Goal: Task Accomplishment & Management: Complete application form

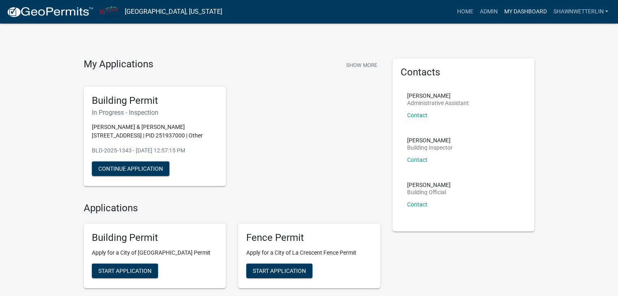
click at [525, 12] on link "My Dashboard" at bounding box center [524, 11] width 49 height 15
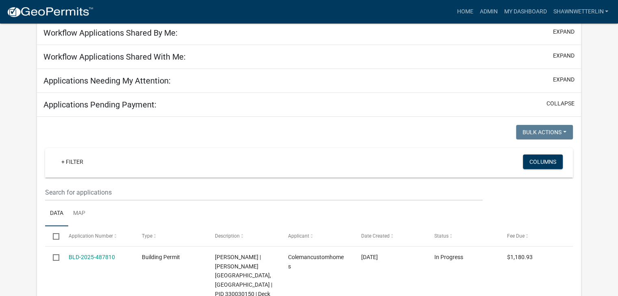
scroll to position [68, 0]
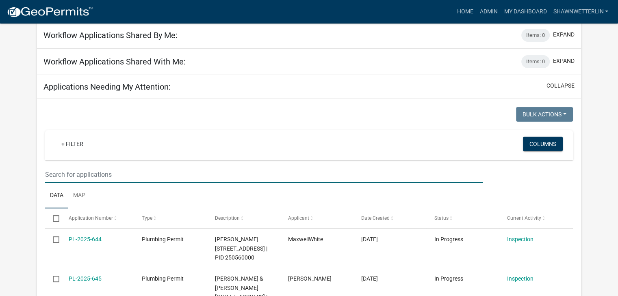
click at [50, 173] on input "text" at bounding box center [263, 174] width 437 height 17
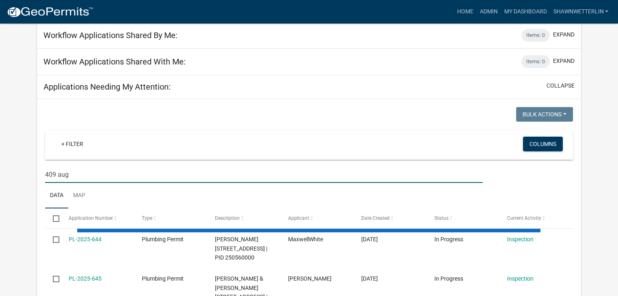
type input "409 aug"
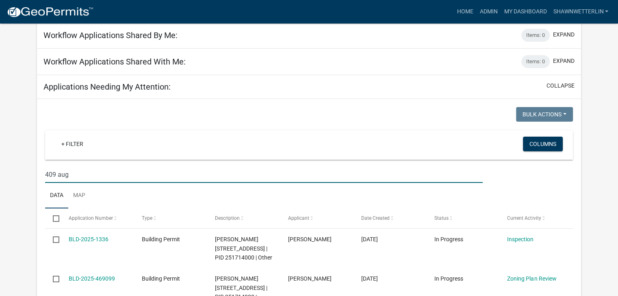
scroll to position [149, 0]
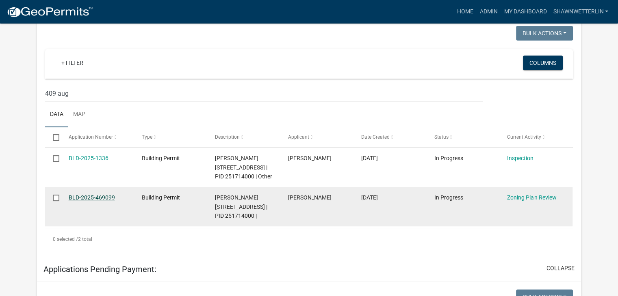
click at [92, 201] on link "BLD-2025-469099" at bounding box center [92, 198] width 46 height 6
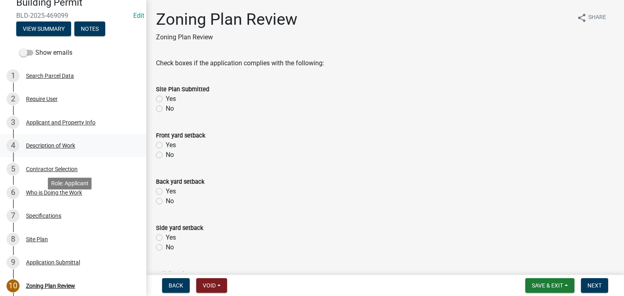
scroll to position [122, 0]
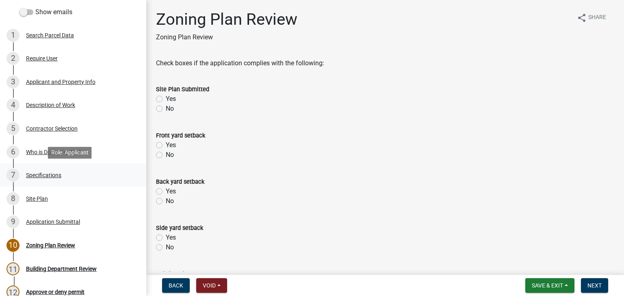
click at [46, 176] on div "Specifications" at bounding box center [43, 176] width 35 height 6
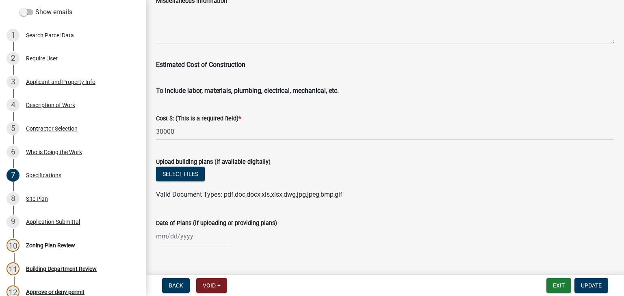
scroll to position [1381, 0]
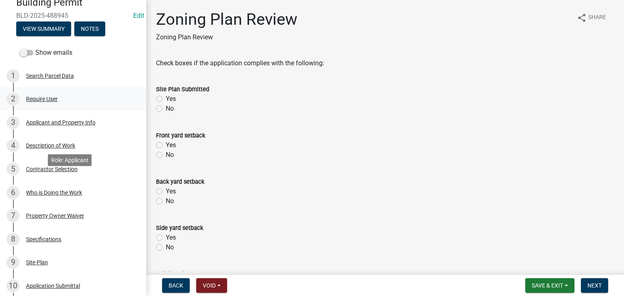
scroll to position [162, 0]
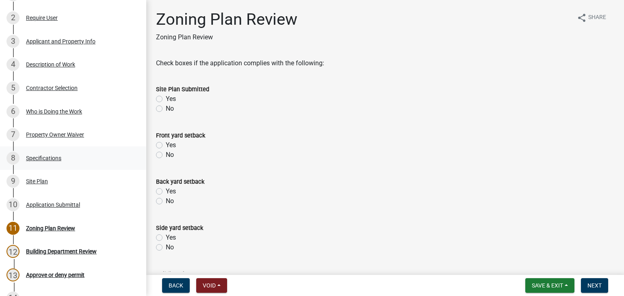
click at [32, 158] on div "Specifications" at bounding box center [43, 159] width 35 height 6
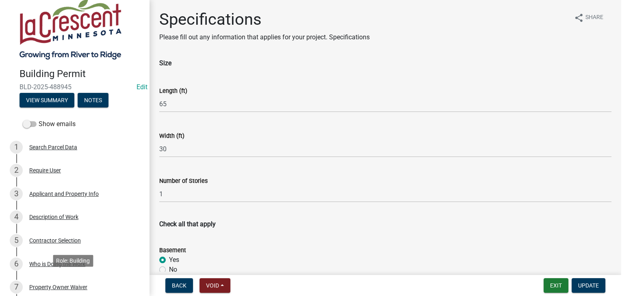
scroll to position [0, 0]
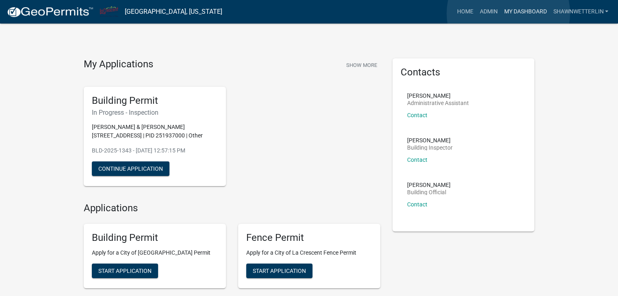
click at [508, 13] on link "My Dashboard" at bounding box center [524, 11] width 49 height 15
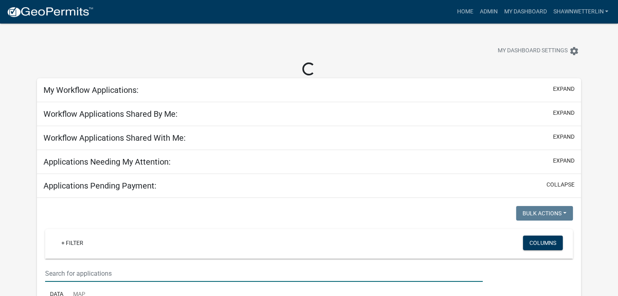
click at [71, 272] on input "text" at bounding box center [263, 274] width 437 height 17
type input "607 river"
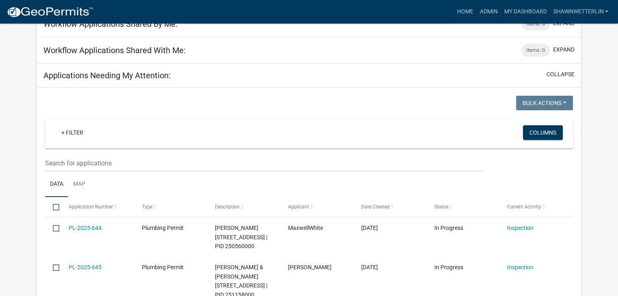
scroll to position [81, 0]
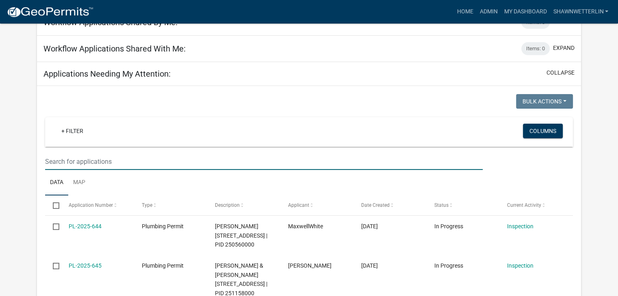
click at [106, 158] on input "text" at bounding box center [263, 162] width 437 height 17
type input "607 river"
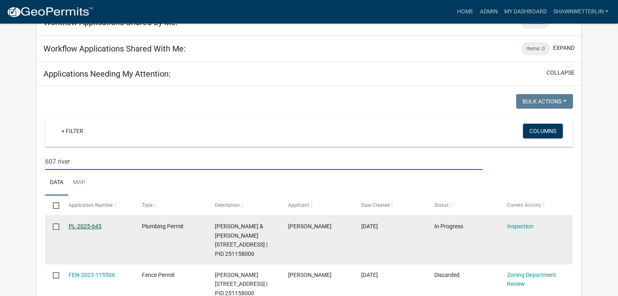
click at [83, 225] on link "PL-2025-645" at bounding box center [85, 226] width 33 height 6
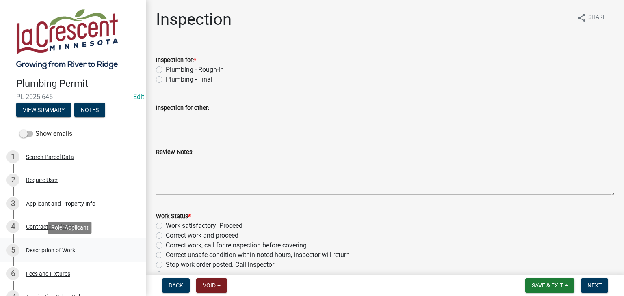
click at [60, 251] on div "Description of Work" at bounding box center [50, 251] width 49 height 6
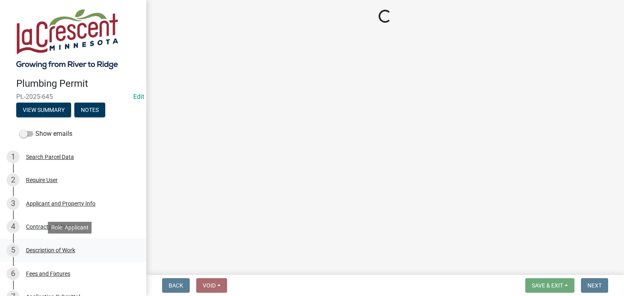
select select "59bf33d4-9d5c-4e7c-8b9a-7c1b13f00426"
select select "28f4028a-693d-415b-8130-38cfe69d94b3"
select select "4af7cc83-1d25-4c0b-a329-4ae30bd591bb"
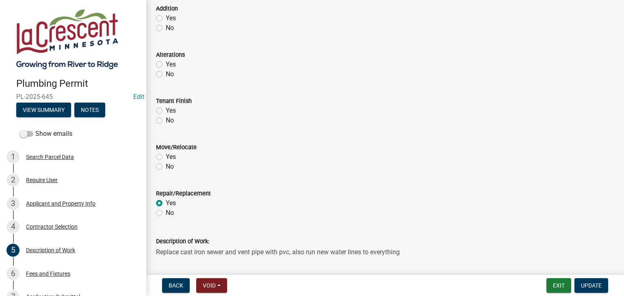
scroll to position [284, 0]
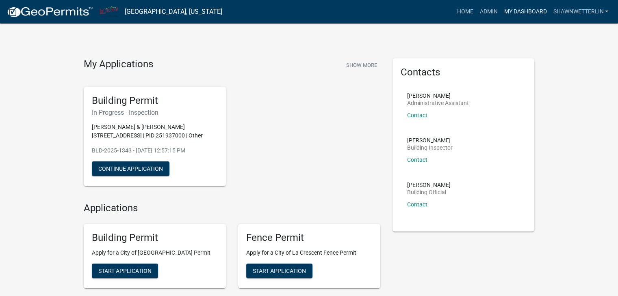
click at [523, 11] on link "My Dashboard" at bounding box center [524, 11] width 49 height 15
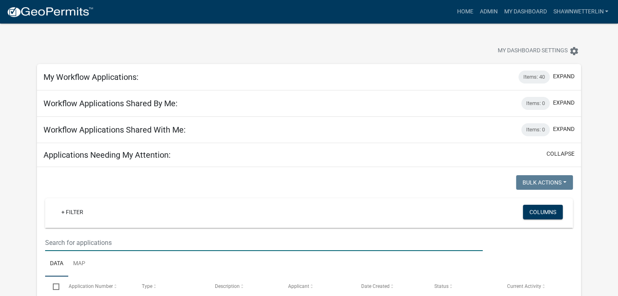
click at [65, 240] on input "text" at bounding box center [263, 243] width 437 height 17
type input "bag"
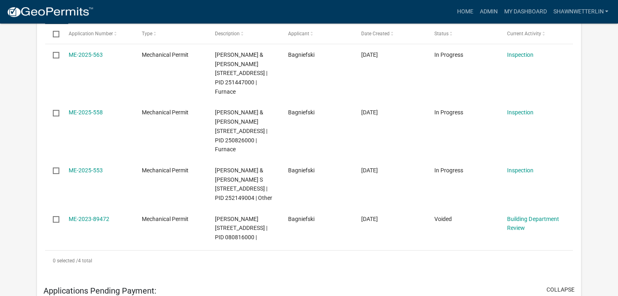
scroll to position [244, 0]
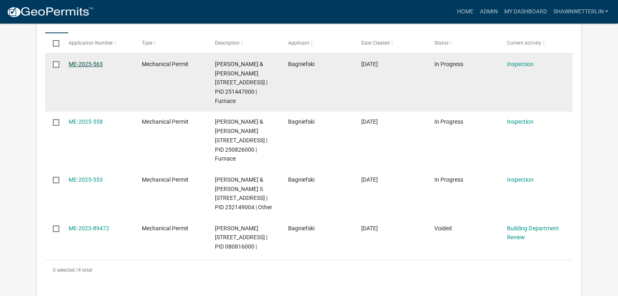
click at [98, 63] on link "ME-2025-563" at bounding box center [86, 64] width 34 height 6
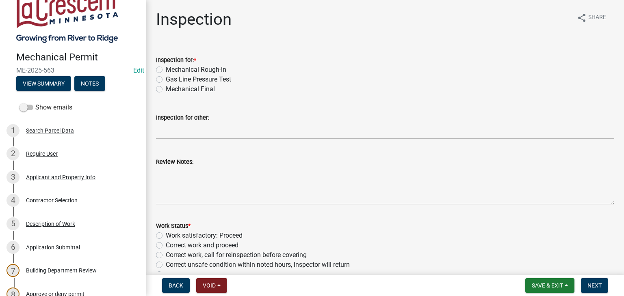
scroll to position [41, 0]
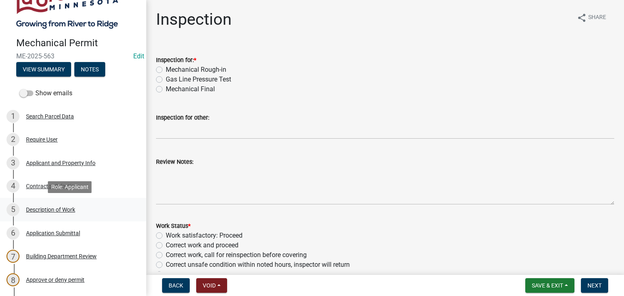
click at [49, 209] on div "Description of Work" at bounding box center [50, 210] width 49 height 6
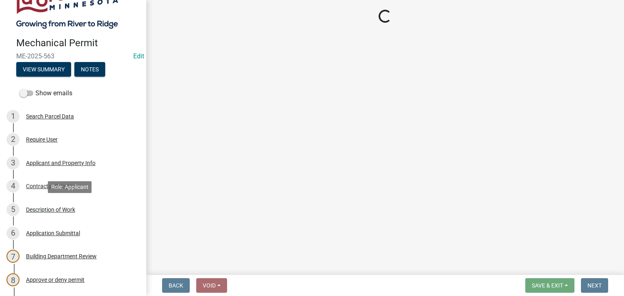
select select "ba376bc7-491f-4e2f-afbb-da92a65d87cf"
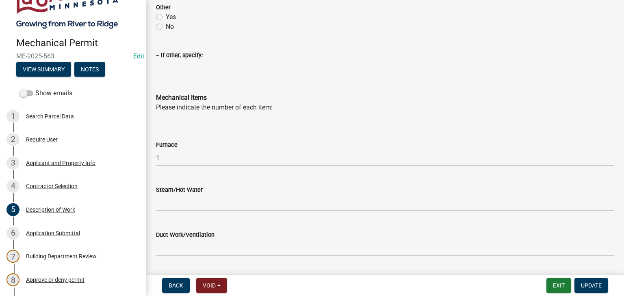
scroll to position [569, 0]
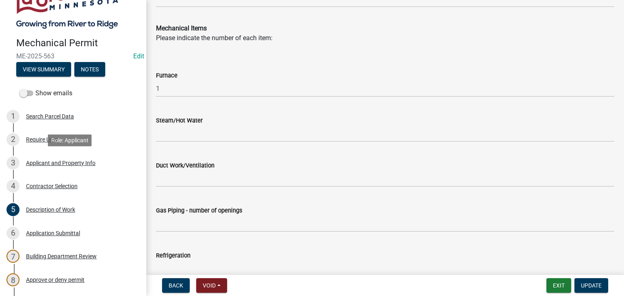
click at [52, 161] on div "Applicant and Property Info" at bounding box center [60, 163] width 69 height 6
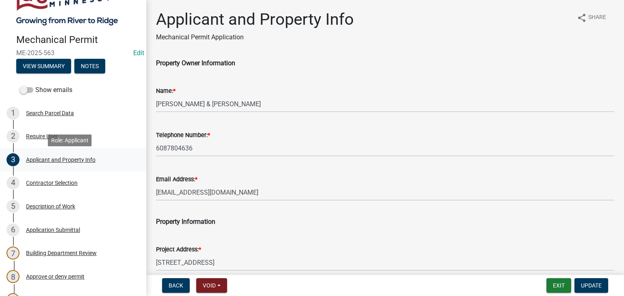
scroll to position [41, 0]
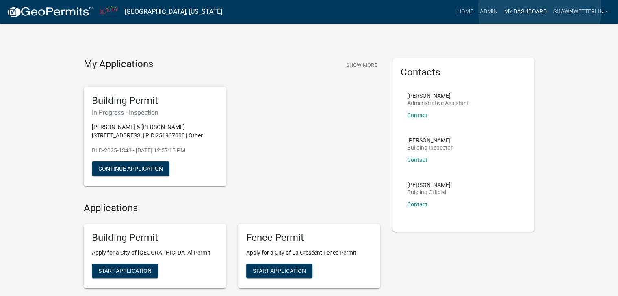
click at [539, 10] on link "My Dashboard" at bounding box center [524, 11] width 49 height 15
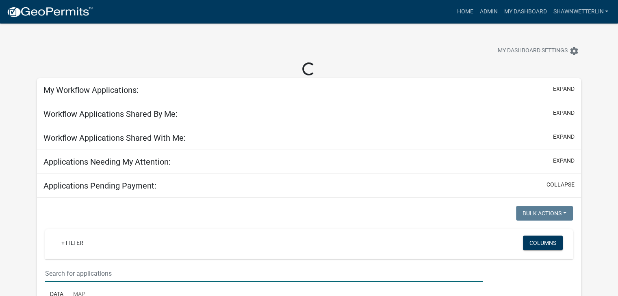
click at [53, 270] on input "text" at bounding box center [263, 274] width 437 height 17
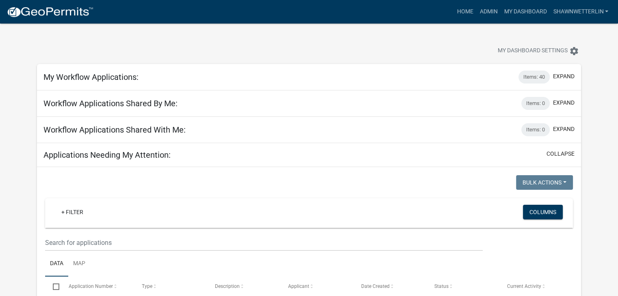
type input "680"
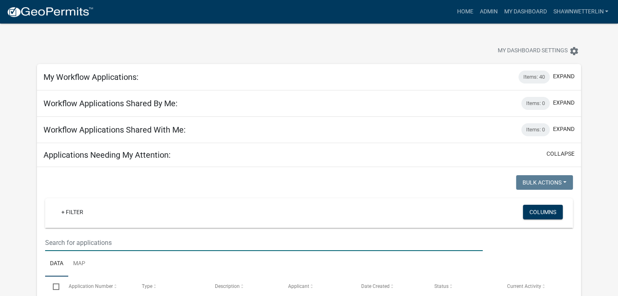
click at [57, 239] on input "text" at bounding box center [263, 243] width 437 height 17
type input "680"
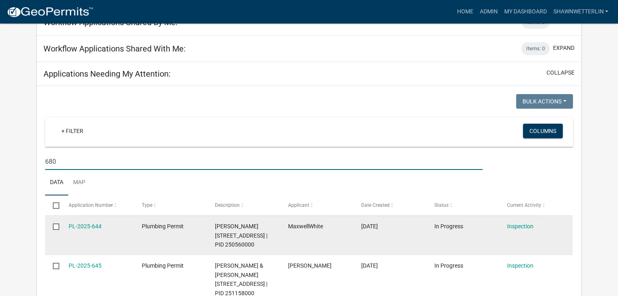
scroll to position [162, 0]
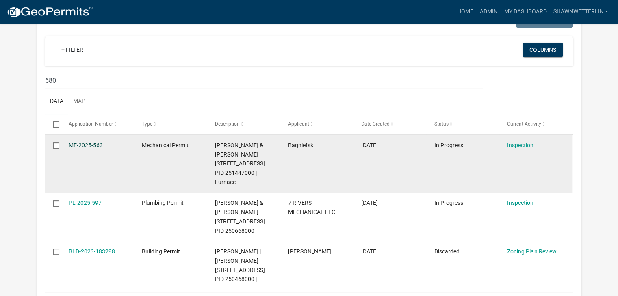
click at [86, 147] on link "ME-2025-563" at bounding box center [86, 145] width 34 height 6
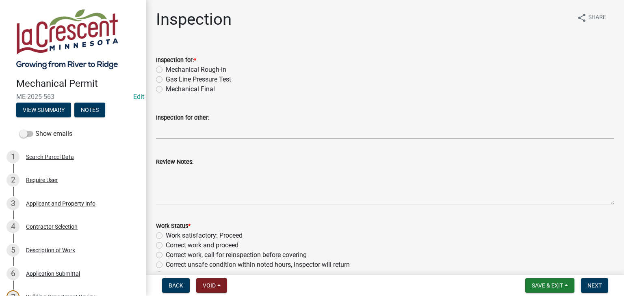
click at [166, 90] on label "Mechanical Final" at bounding box center [190, 89] width 49 height 10
click at [166, 90] on input "Mechanical Final" at bounding box center [168, 86] width 5 height 5
radio input "true"
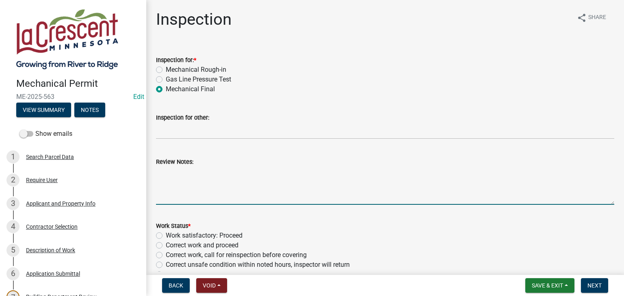
click at [174, 168] on textarea "Review Notes:" at bounding box center [385, 186] width 458 height 38
click at [239, 173] on textarea "Pictures of installation sent. Installer said he leak test gas lines." at bounding box center [385, 186] width 458 height 38
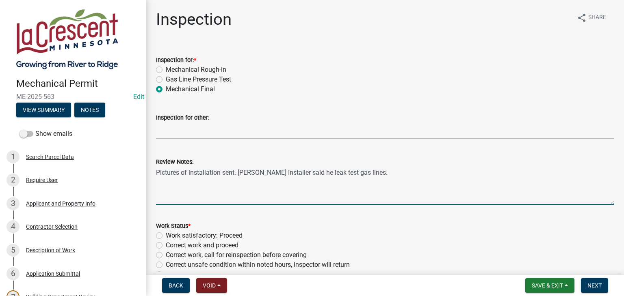
click at [312, 171] on textarea "Pictures of installation sent. Brady Patterson Installer said he leak test gas …" at bounding box center [385, 186] width 458 height 38
click at [214, 181] on textarea "Pictures of installation sent. Brady Patterson said he leak test gas lines." at bounding box center [385, 186] width 458 height 38
type textarea "Pictures of installation sent. Brady Patterson said he leak test gas lines."
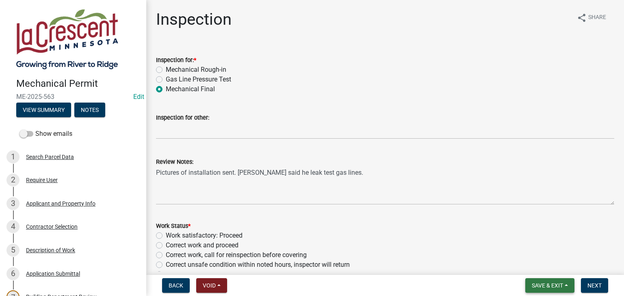
click at [564, 284] on button "Save & Exit" at bounding box center [549, 286] width 49 height 15
click at [534, 246] on button "Save" at bounding box center [541, 245] width 65 height 19
click at [84, 110] on button "Notes" at bounding box center [89, 110] width 31 height 15
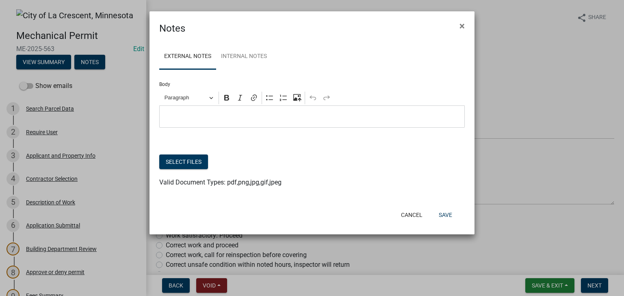
click at [193, 115] on p "Editor editing area: main. Press Alt+0 for help." at bounding box center [312, 117] width 297 height 10
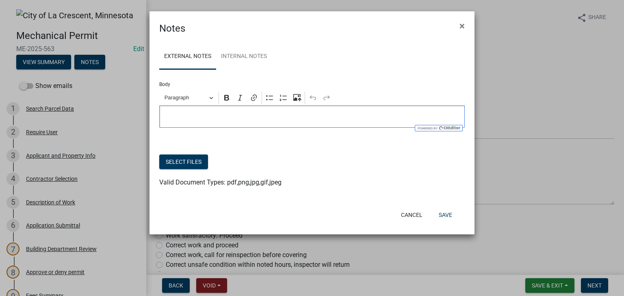
drag, startPoint x: 193, startPoint y: 115, endPoint x: 166, endPoint y: 118, distance: 27.4
click at [166, 118] on p "Editor editing area: main. Press Alt+0 for help." at bounding box center [312, 117] width 297 height 10
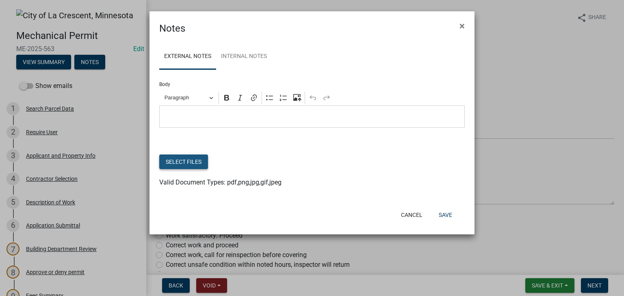
drag, startPoint x: 179, startPoint y: 119, endPoint x: 166, endPoint y: 167, distance: 50.0
click at [166, 167] on button "Select files" at bounding box center [183, 162] width 49 height 15
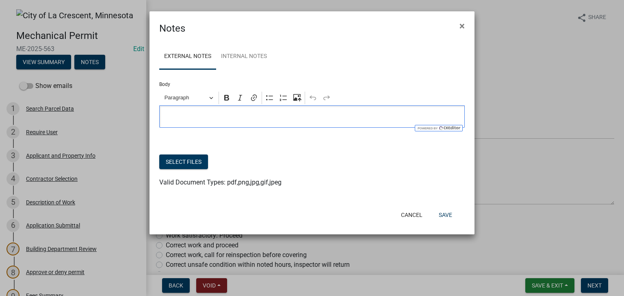
click at [215, 117] on p "Editor editing area: main. Press Alt+0 for help." at bounding box center [312, 117] width 297 height 10
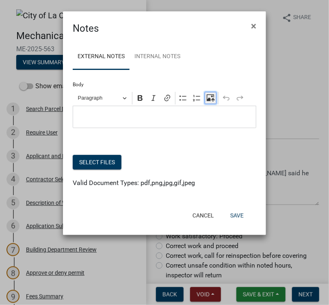
click at [210, 100] on icon "Editor toolbar" at bounding box center [210, 97] width 7 height 6
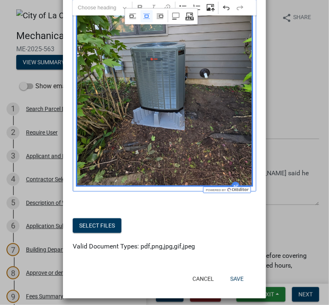
scroll to position [162, 0]
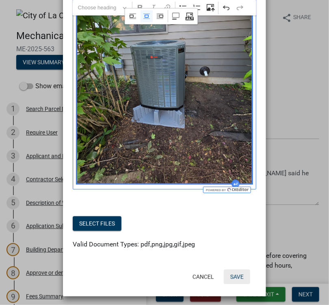
click at [229, 279] on button "Save" at bounding box center [237, 276] width 26 height 15
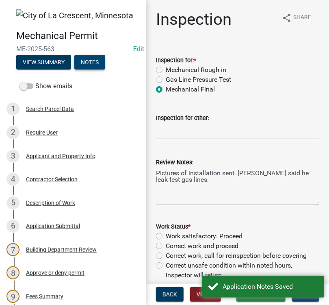
click at [82, 61] on button "Notes" at bounding box center [89, 62] width 31 height 15
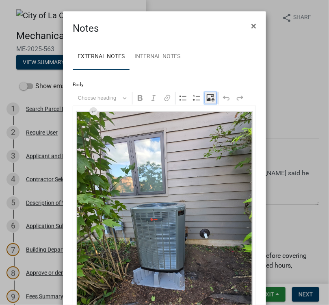
click at [209, 99] on icon "Editor toolbar" at bounding box center [211, 98] width 8 height 8
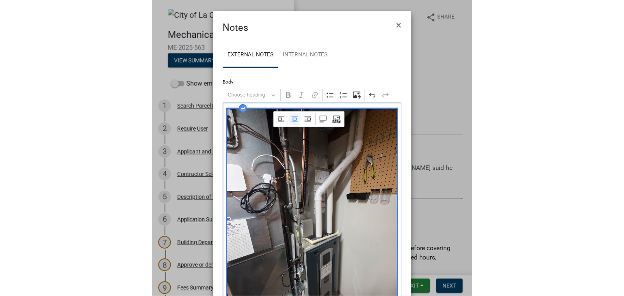
scroll to position [166, 0]
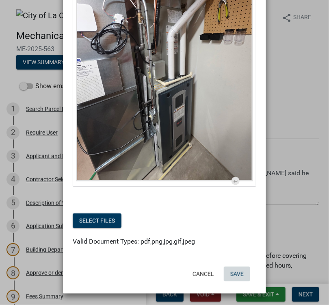
click at [238, 273] on button "Save" at bounding box center [237, 273] width 26 height 15
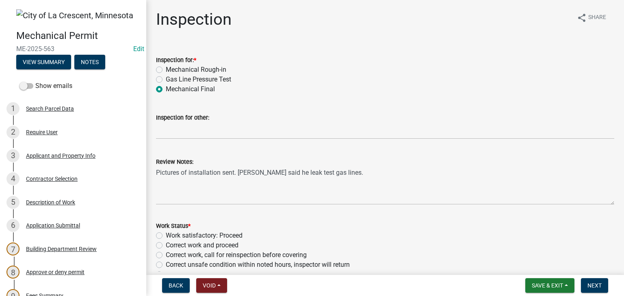
click at [166, 236] on label "Work satisfactory: Proceed" at bounding box center [204, 236] width 77 height 10
click at [166, 236] on input "Work satisfactory: Proceed" at bounding box center [168, 233] width 5 height 5
radio input "true"
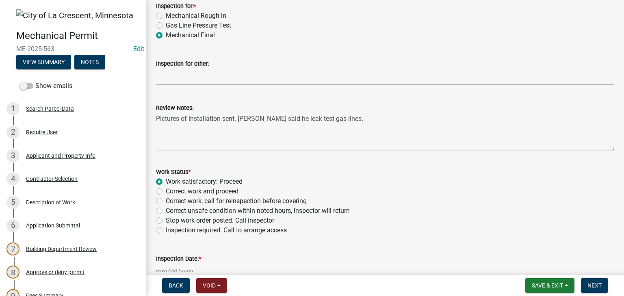
scroll to position [148, 0]
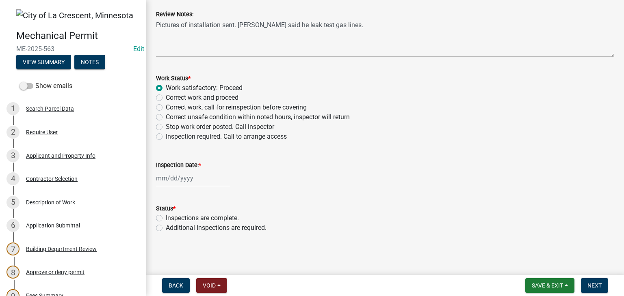
select select "10"
select select "2025"
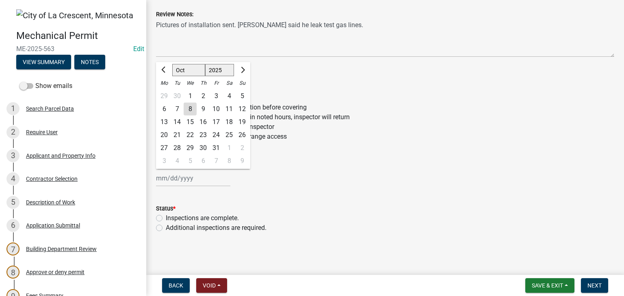
click at [209, 179] on div "Jan Feb Mar Apr May Jun Jul Aug Sep Oct Nov Dec 1525 1526 1527 1528 1529 1530 1…" at bounding box center [193, 178] width 74 height 17
click at [188, 110] on div "8" at bounding box center [190, 109] width 13 height 13
type input "10/08/2025"
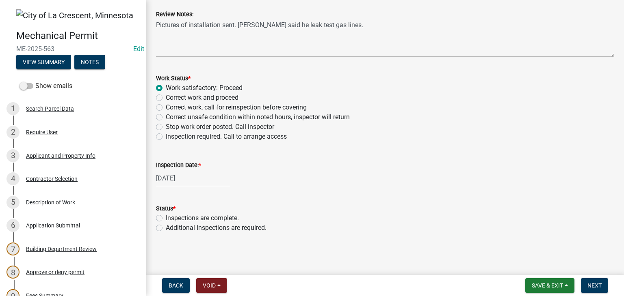
click at [166, 218] on label "Inspections are complete." at bounding box center [202, 219] width 73 height 10
click at [166, 218] on input "Inspections are complete." at bounding box center [168, 216] width 5 height 5
radio input "true"
click at [586, 285] on button "Next" at bounding box center [594, 286] width 27 height 15
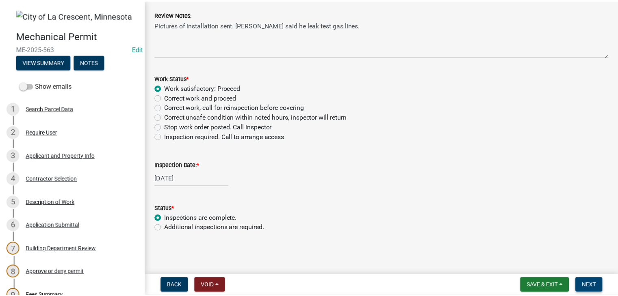
scroll to position [0, 0]
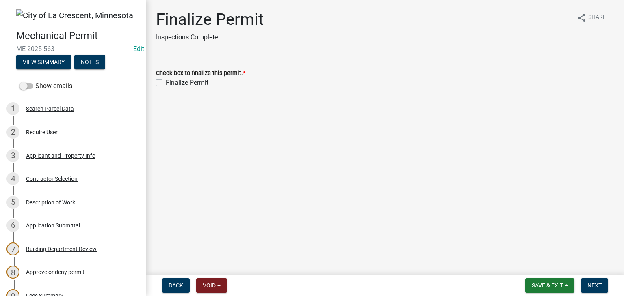
click at [166, 80] on label "Finalize Permit" at bounding box center [187, 83] width 43 height 10
click at [166, 80] on input "Finalize Permit" at bounding box center [168, 80] width 5 height 5
checkbox input "true"
click at [588, 286] on span "Next" at bounding box center [594, 286] width 14 height 6
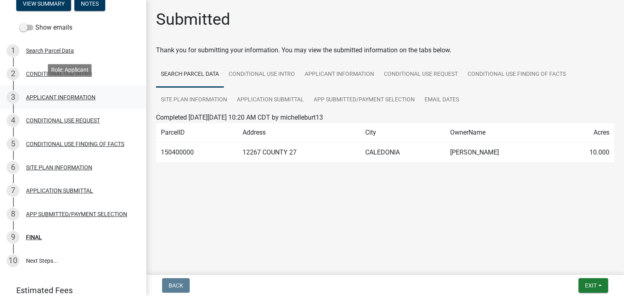
scroll to position [81, 0]
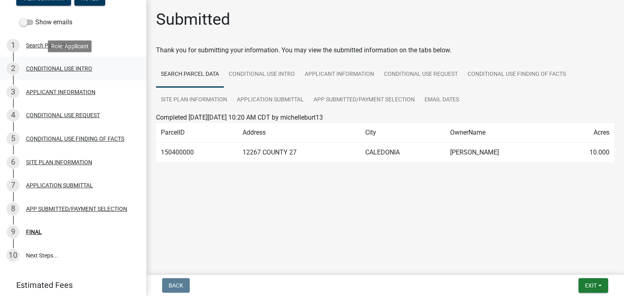
click at [67, 69] on div "CONDITIONAL USE INTRO" at bounding box center [59, 69] width 66 height 6
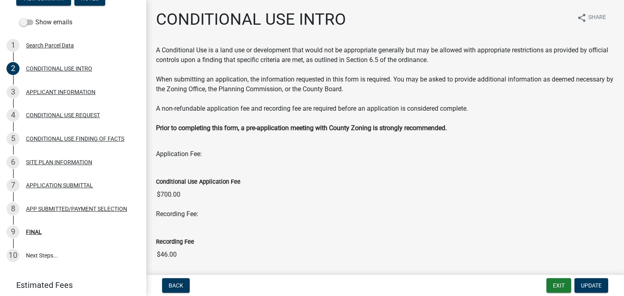
scroll to position [73, 0]
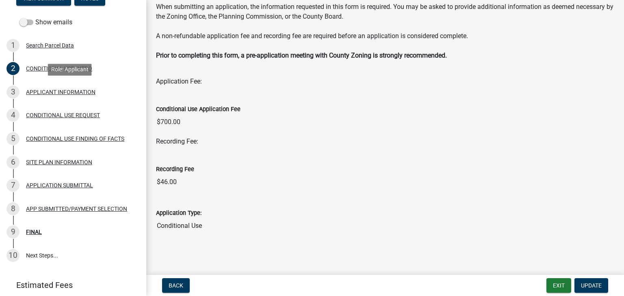
click at [50, 92] on div "APPLICANT INFORMATION" at bounding box center [60, 92] width 69 height 6
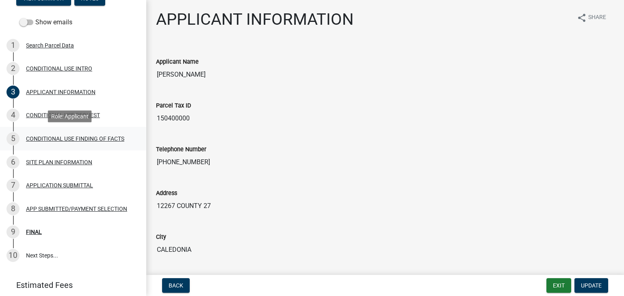
click at [56, 137] on div "CONDITIONAL USE FINDING OF FACTS" at bounding box center [75, 139] width 98 height 6
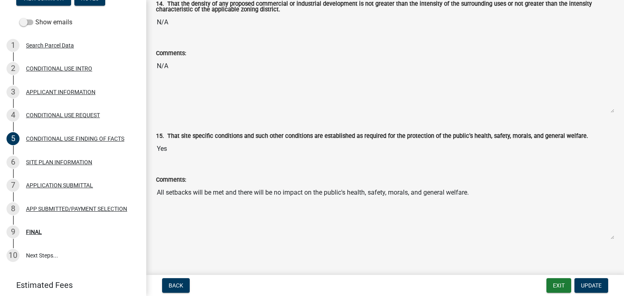
scroll to position [1796, 0]
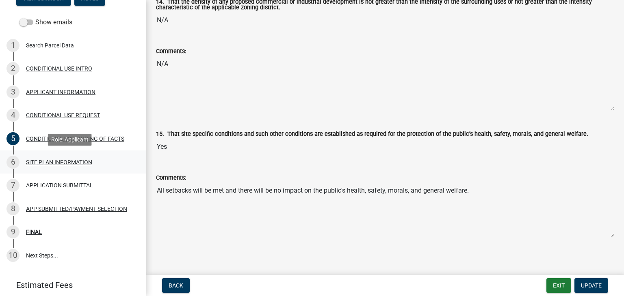
click at [63, 160] on div "SITE PLAN INFORMATION" at bounding box center [59, 163] width 66 height 6
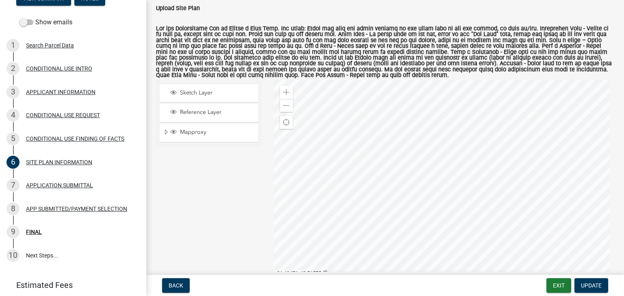
scroll to position [83, 0]
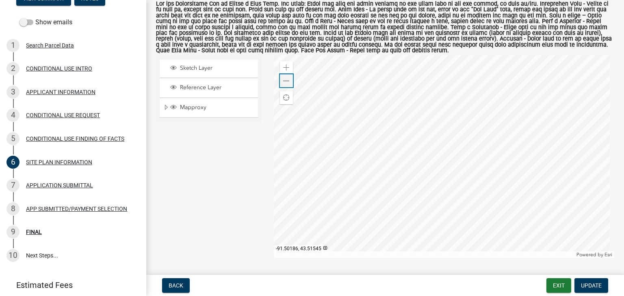
click at [288, 82] on div "Zoom out" at bounding box center [286, 80] width 13 height 13
click at [52, 184] on div "APPLICATION SUBMITTAL" at bounding box center [59, 186] width 67 height 6
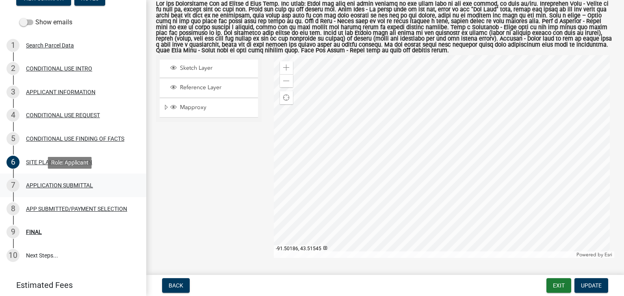
scroll to position [0, 0]
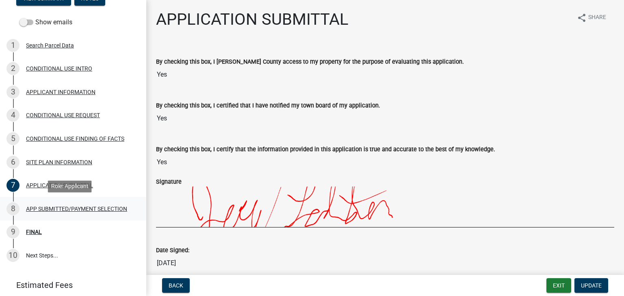
click at [50, 206] on div "APP SUBMITTED/PAYMENT SELECTION" at bounding box center [76, 209] width 101 height 6
